Goal: Find specific page/section: Find specific page/section

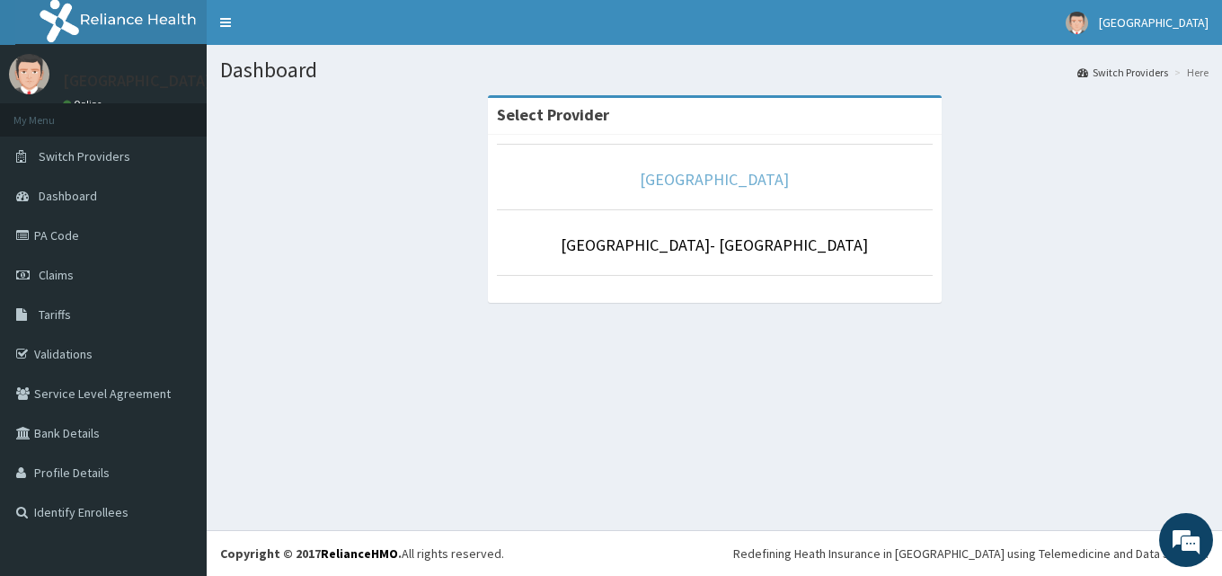
click at [756, 183] on link "[GEOGRAPHIC_DATA]" at bounding box center [714, 179] width 149 height 21
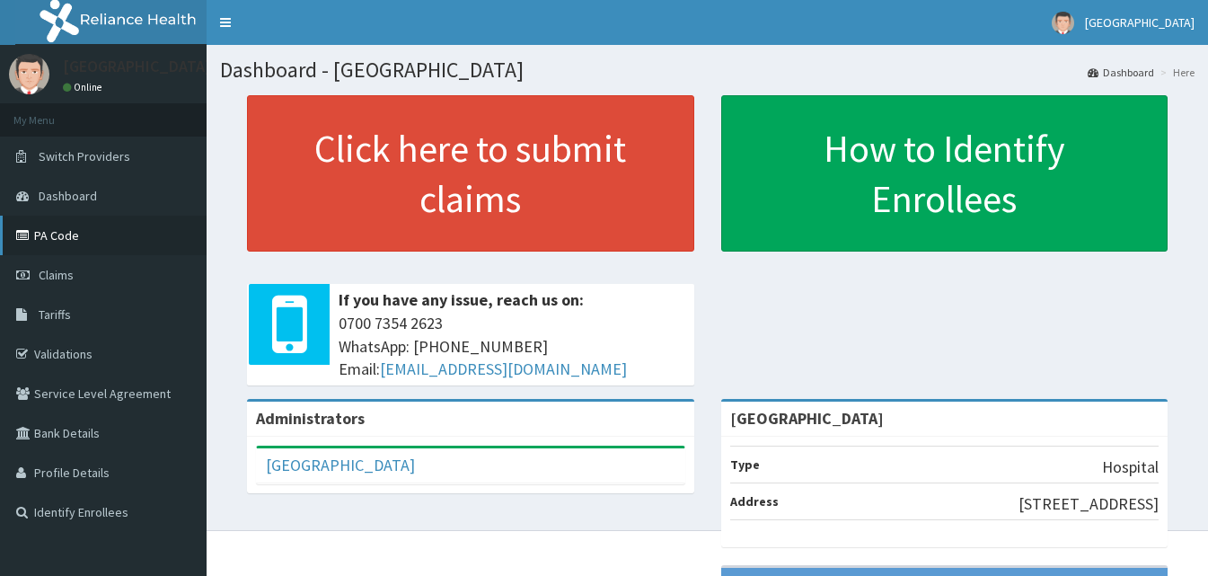
click at [81, 249] on link "PA Code" at bounding box center [103, 236] width 207 height 40
